Goal: Information Seeking & Learning: Learn about a topic

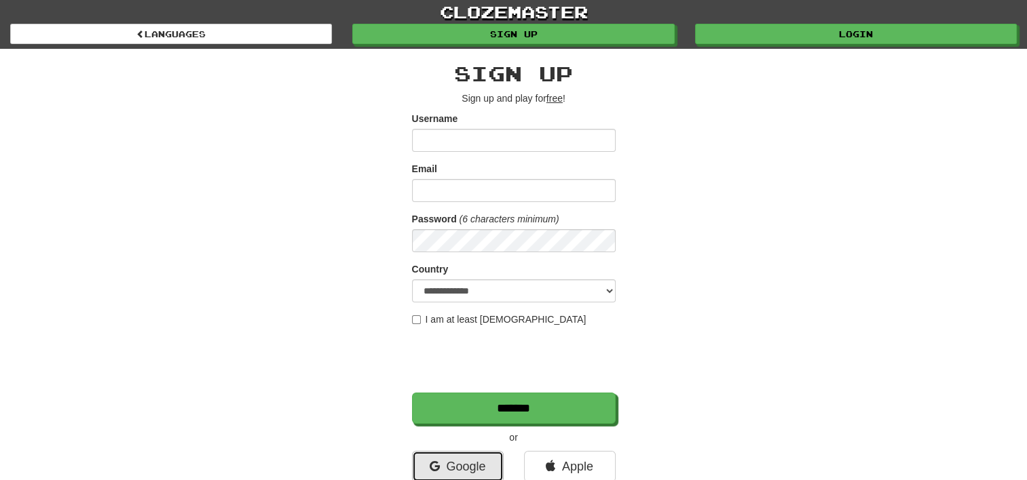
click at [454, 470] on link "Google" at bounding box center [458, 466] width 92 height 31
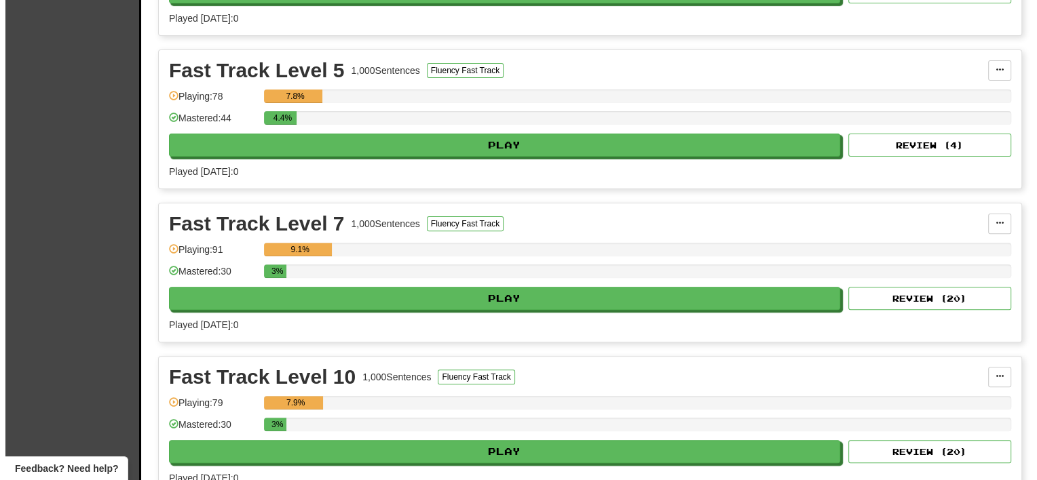
scroll to position [407, 0]
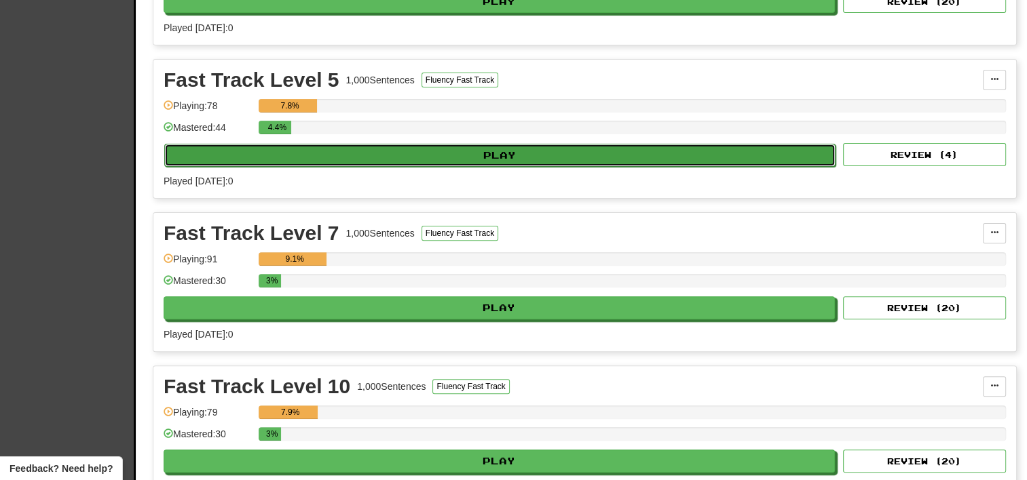
click at [394, 149] on button "Play" at bounding box center [499, 155] width 671 height 23
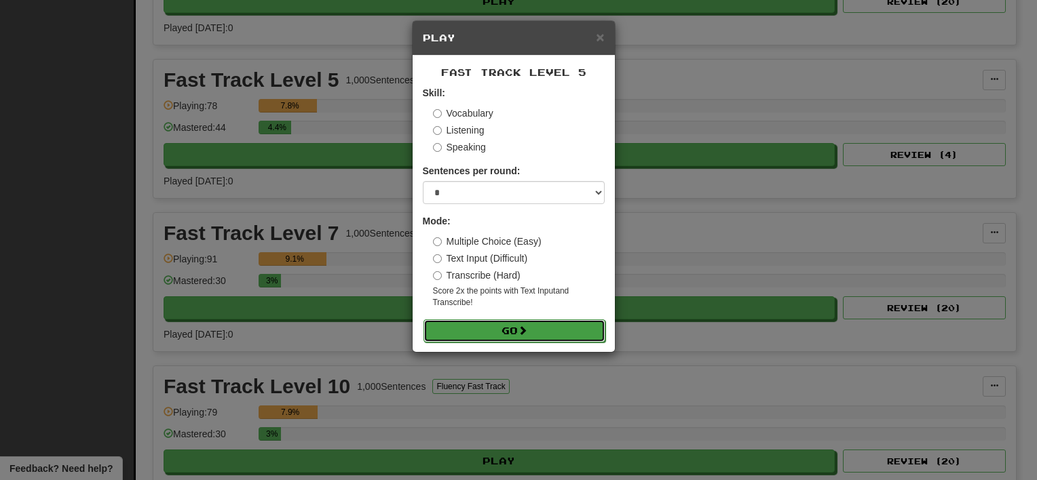
click at [527, 330] on span at bounding box center [522, 330] width 9 height 9
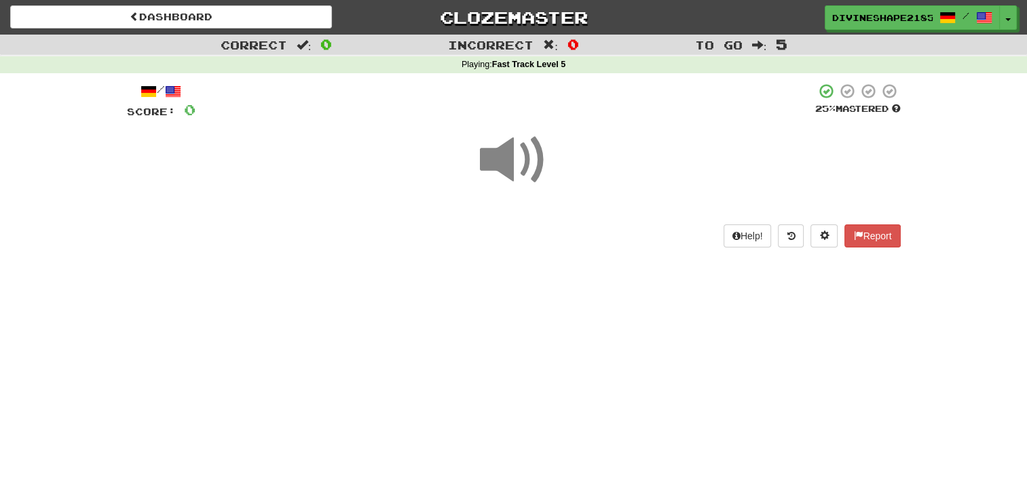
click at [506, 168] on span at bounding box center [514, 160] width 68 height 68
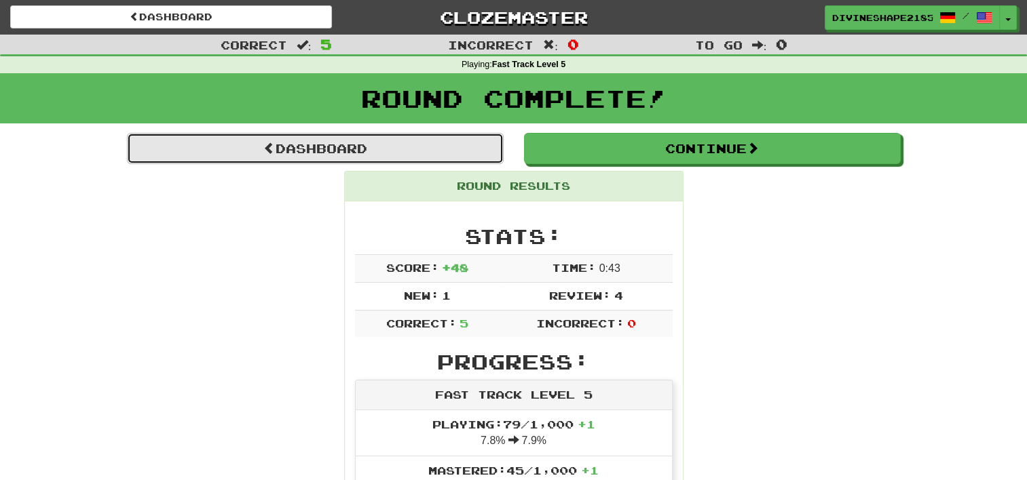
click at [337, 147] on link "Dashboard" at bounding box center [315, 148] width 377 height 31
